Goal: Transaction & Acquisition: Book appointment/travel/reservation

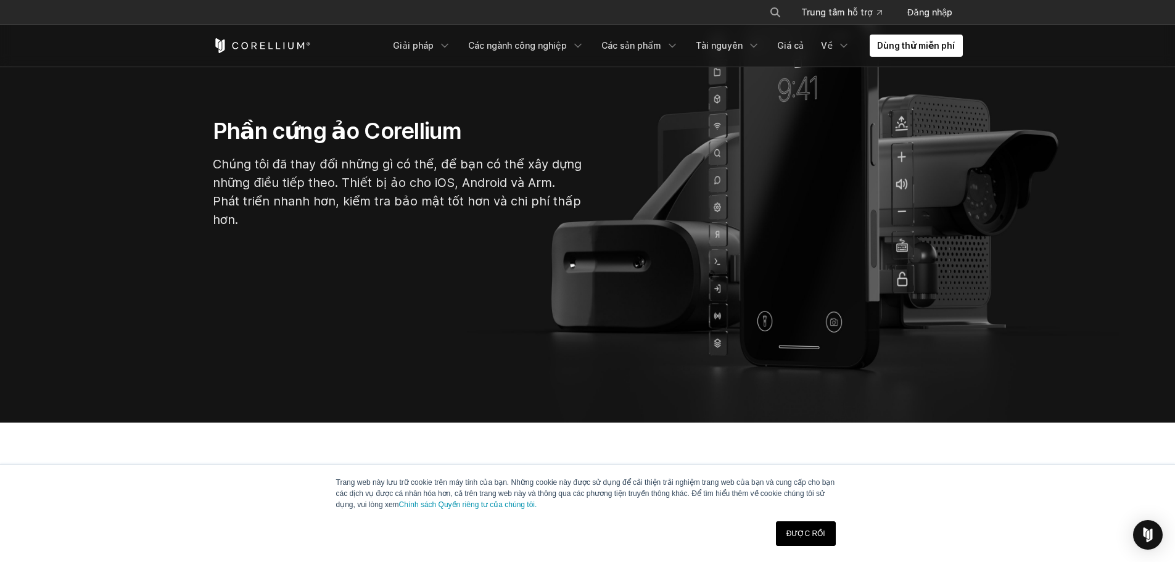
scroll to position [1095, 0]
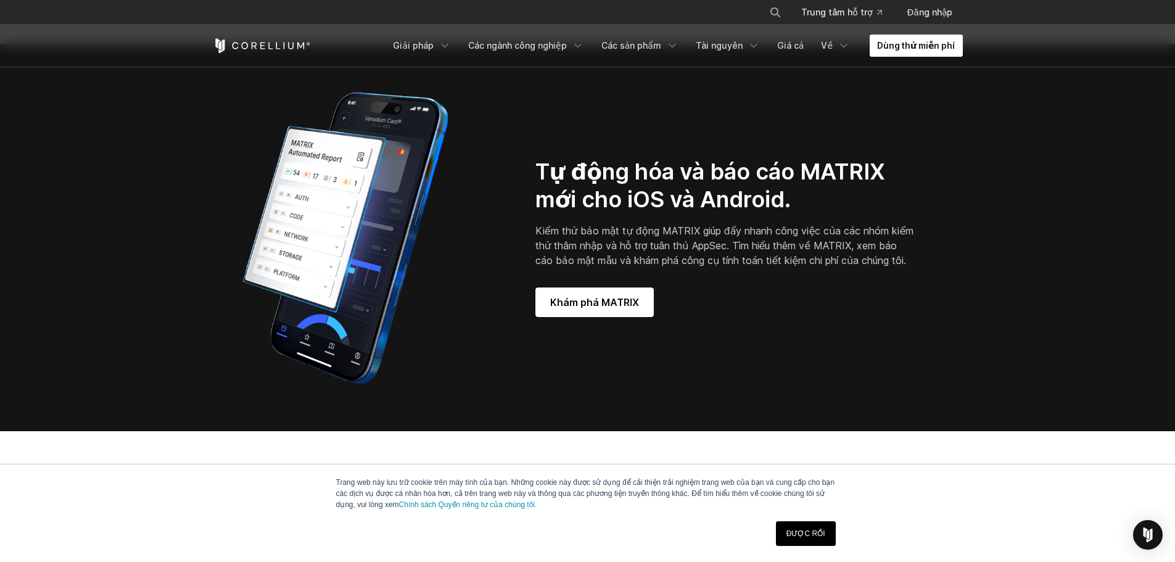
click at [889, 39] on font "Dùng thử miễn phí" at bounding box center [916, 45] width 78 height 12
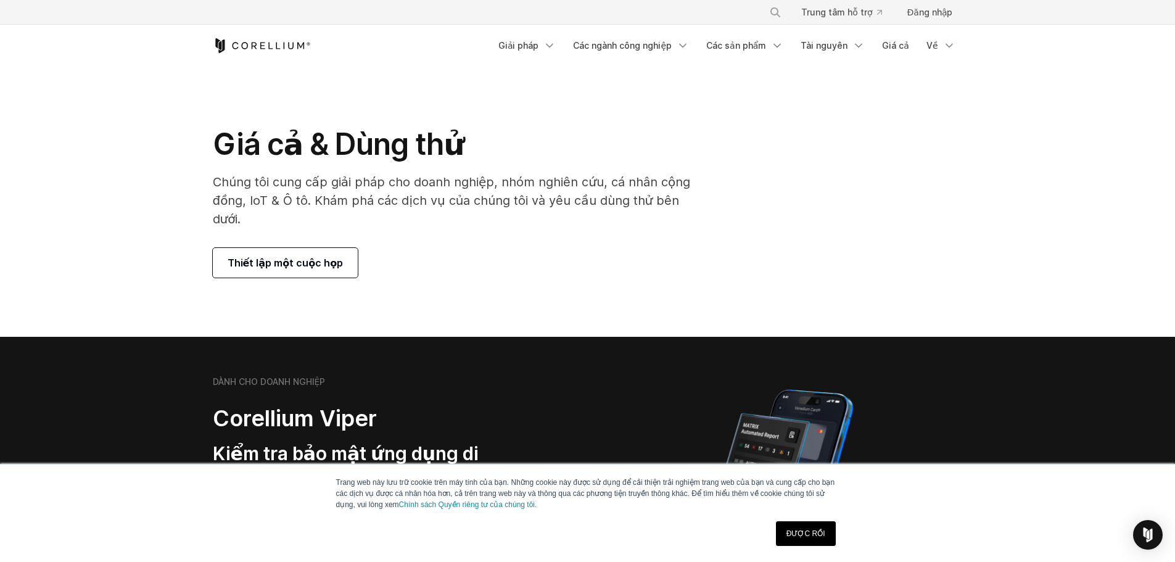
click at [636, 228] on div "Giá cả & Dùng thử Chúng tôi cung cấp giải pháp cho doanh nghiệp, nhóm nghiên cứ…" at bounding box center [458, 202] width 516 height 152
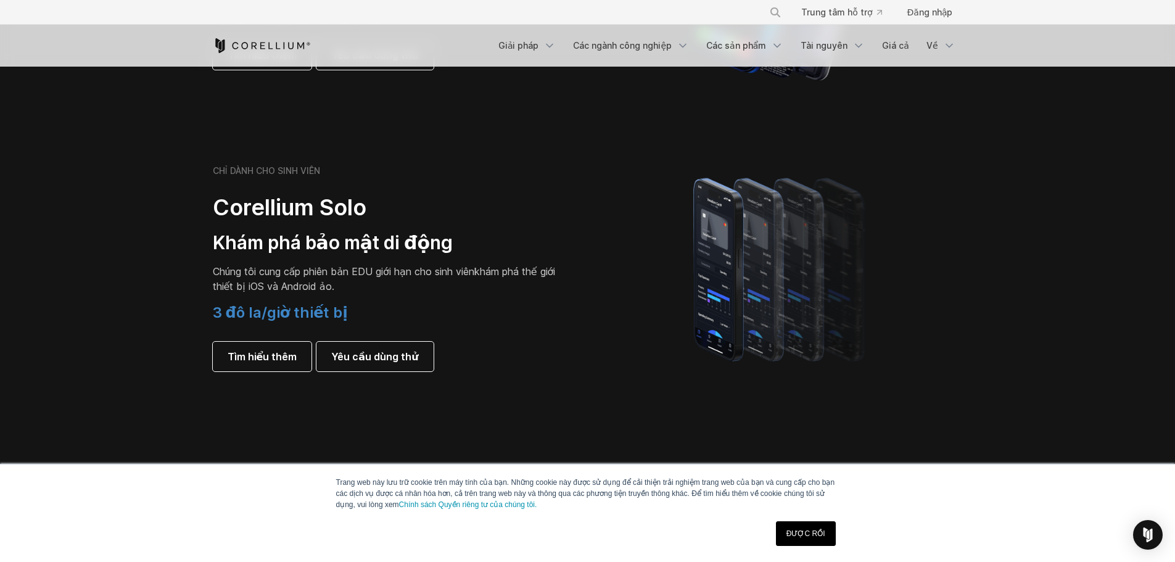
scroll to position [870, 0]
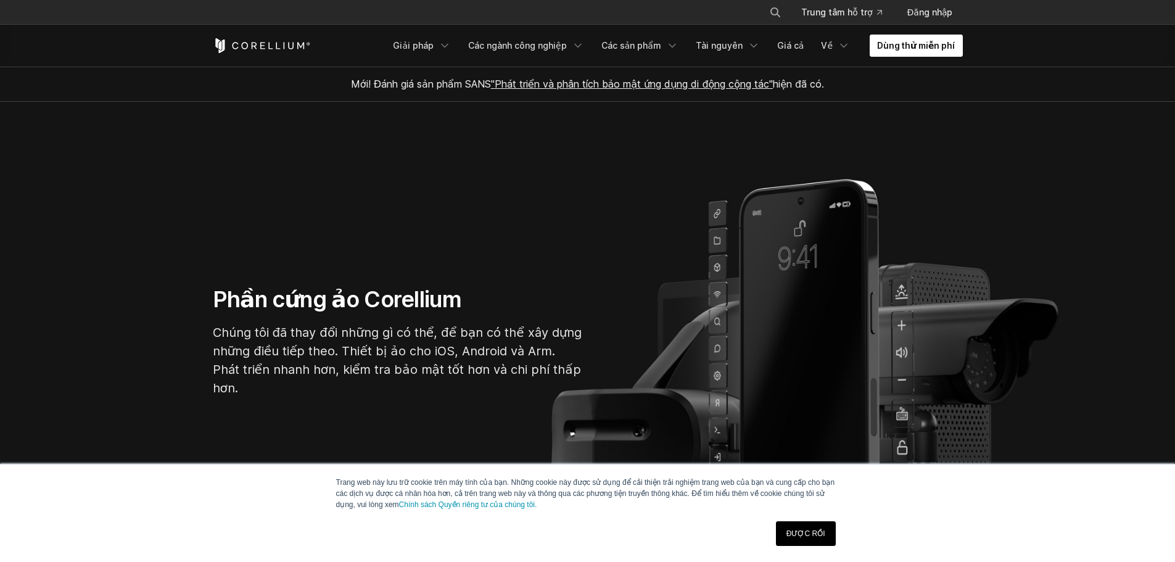
click at [947, 43] on font "Dùng thử miễn phí" at bounding box center [916, 45] width 78 height 10
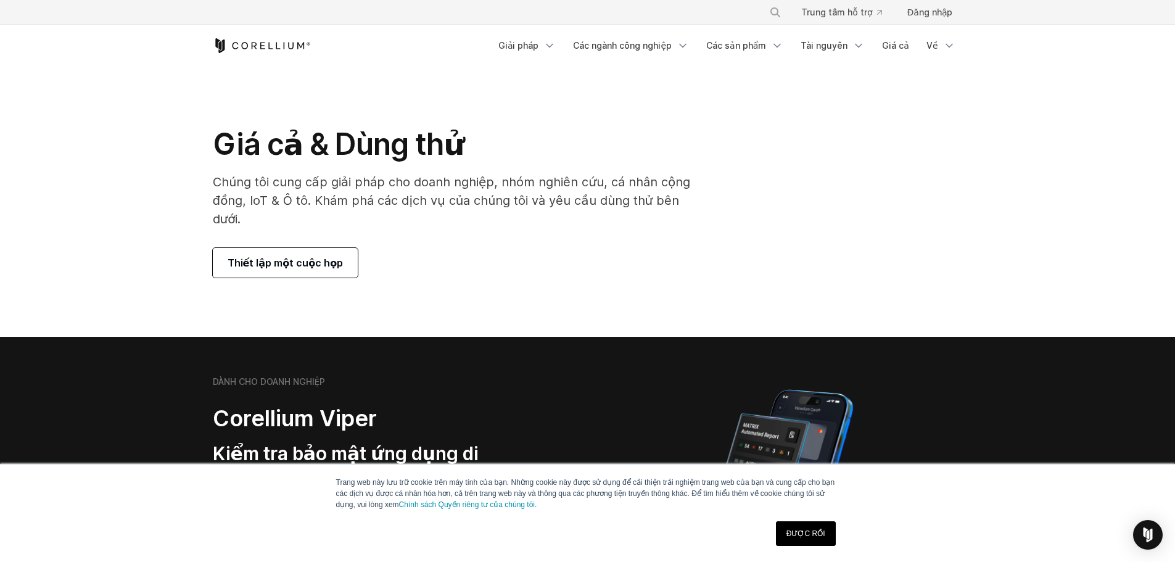
click at [308, 257] on font "Thiết lập một cuộc họp" at bounding box center [286, 263] width 116 height 12
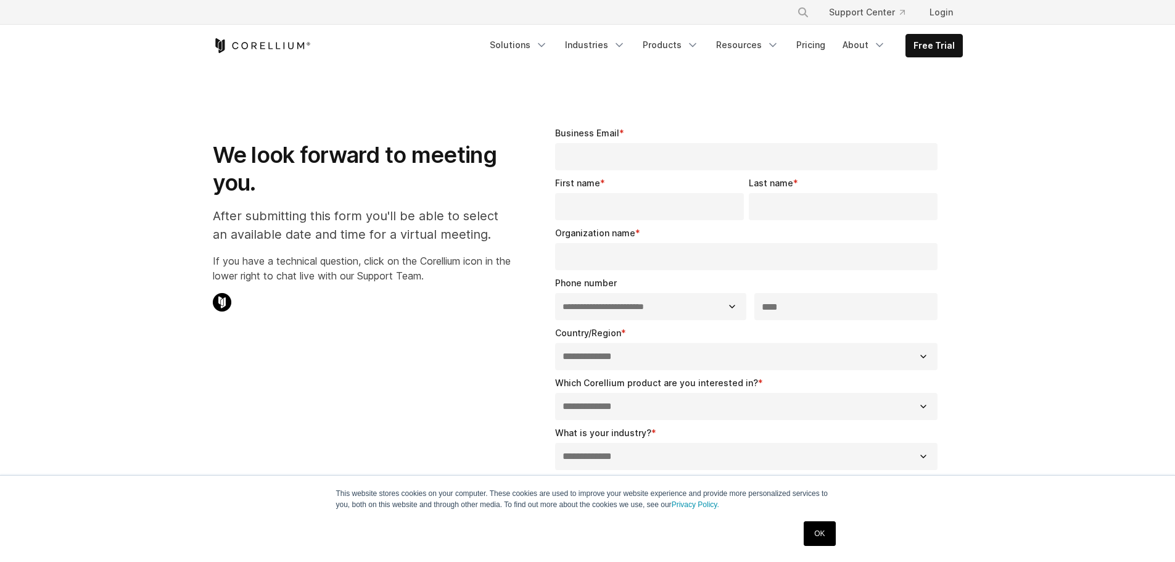
select select "**"
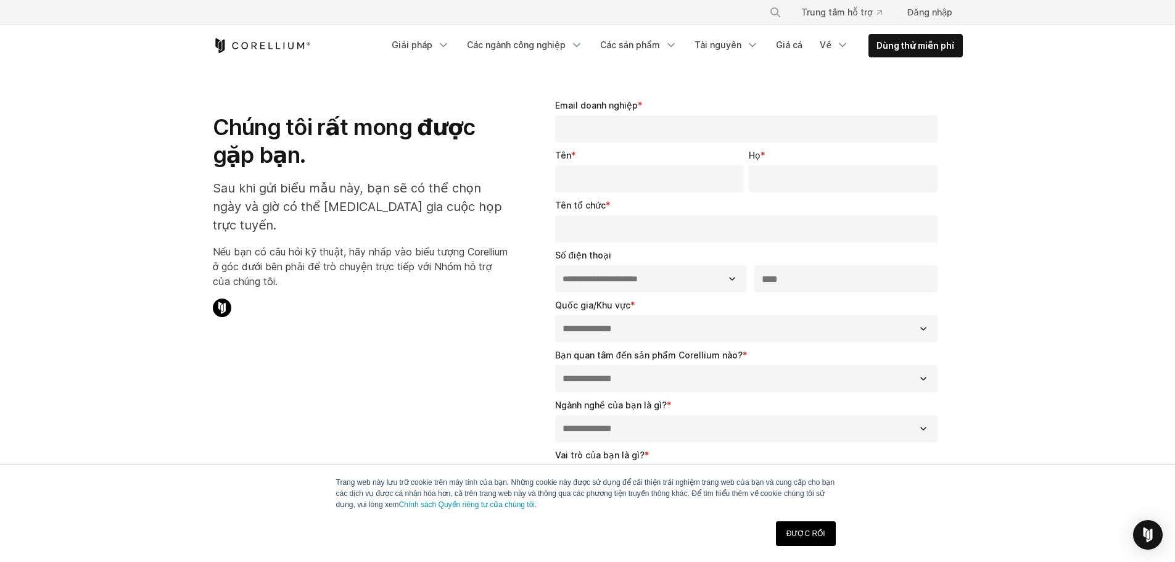
scroll to position [36, 0]
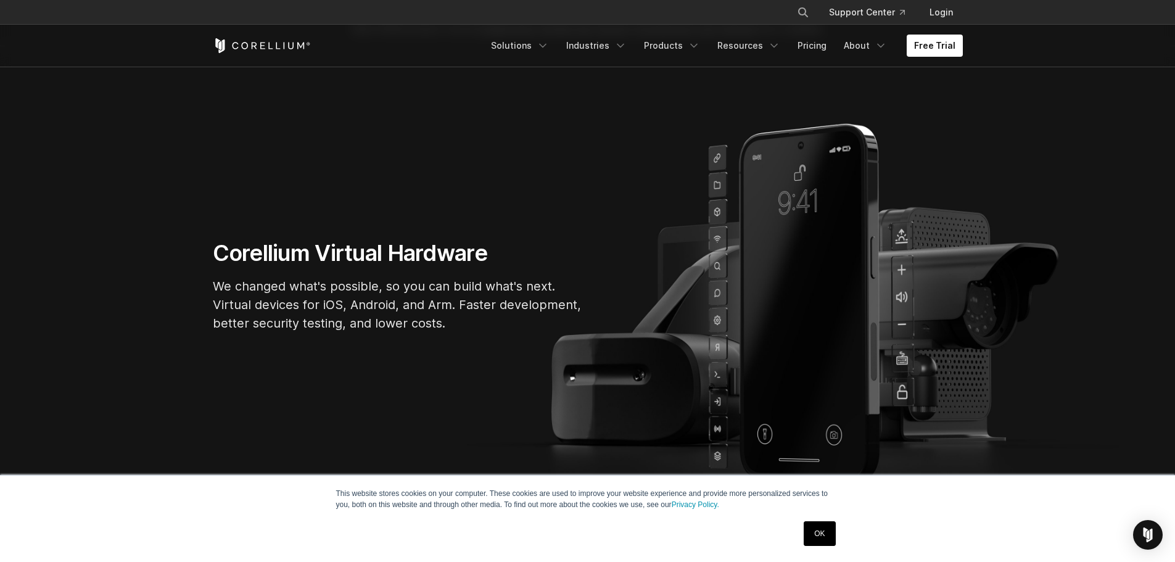
scroll to position [4, 0]
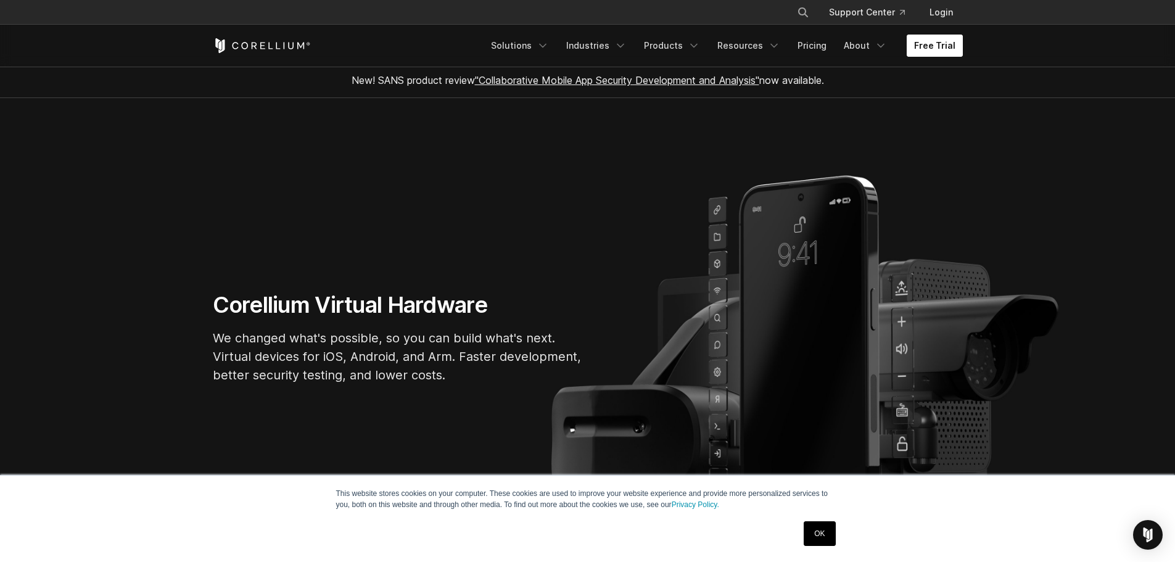
click at [937, 50] on link "Free Trial" at bounding box center [935, 46] width 56 height 22
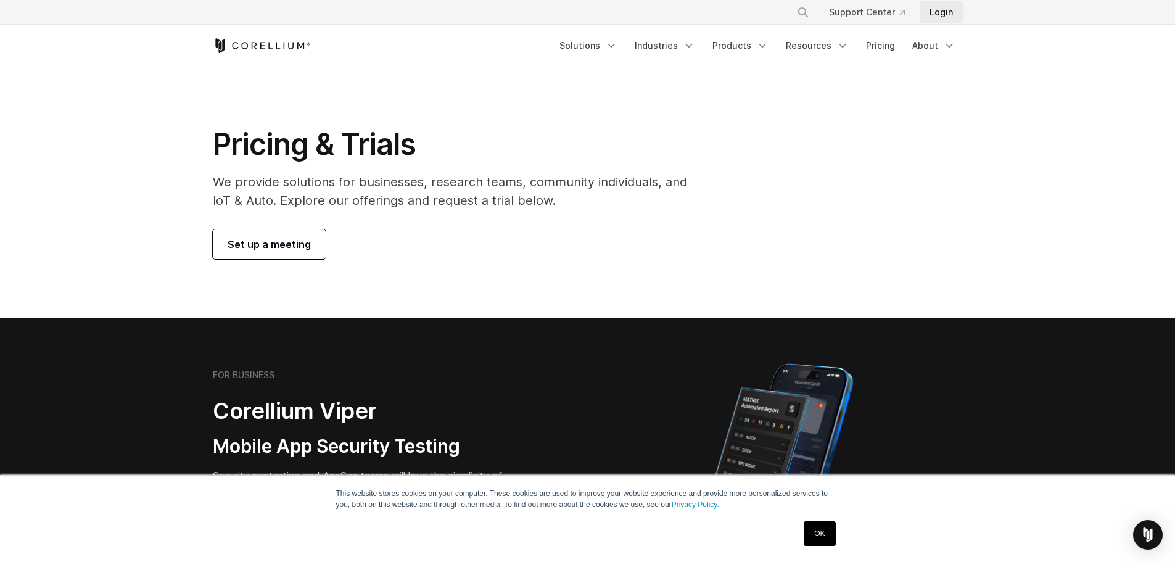
click at [950, 17] on link "Login" at bounding box center [941, 12] width 43 height 22
